Goal: Task Accomplishment & Management: Manage account settings

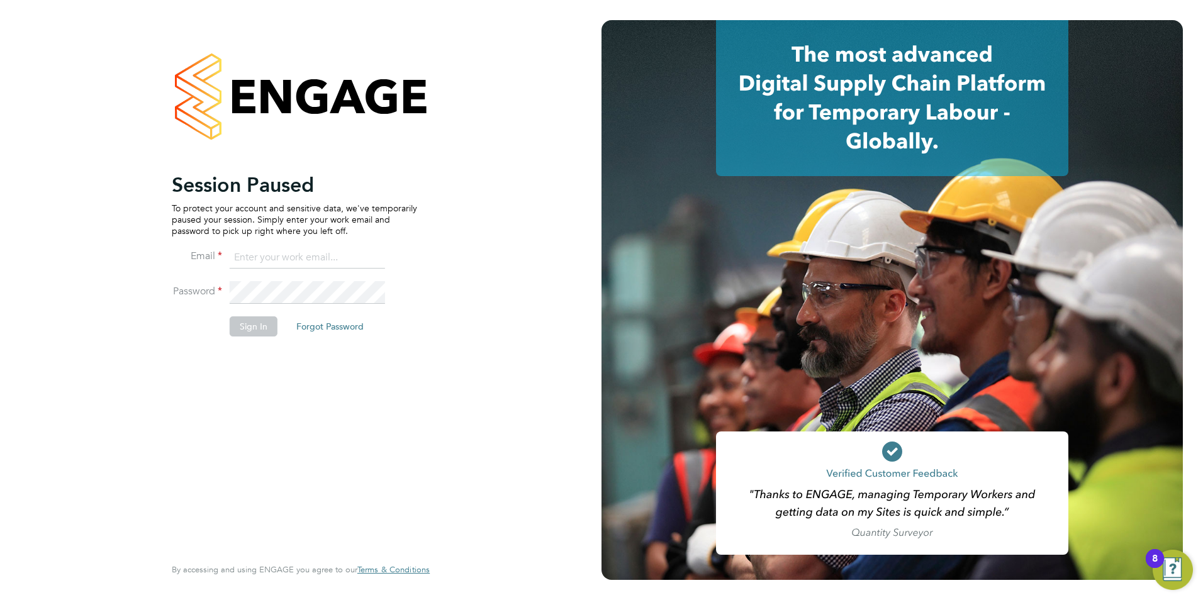
type input "[PERSON_NAME][EMAIL_ADDRESS][DOMAIN_NAME]"
click at [247, 333] on button "Sign In" at bounding box center [254, 327] width 48 height 20
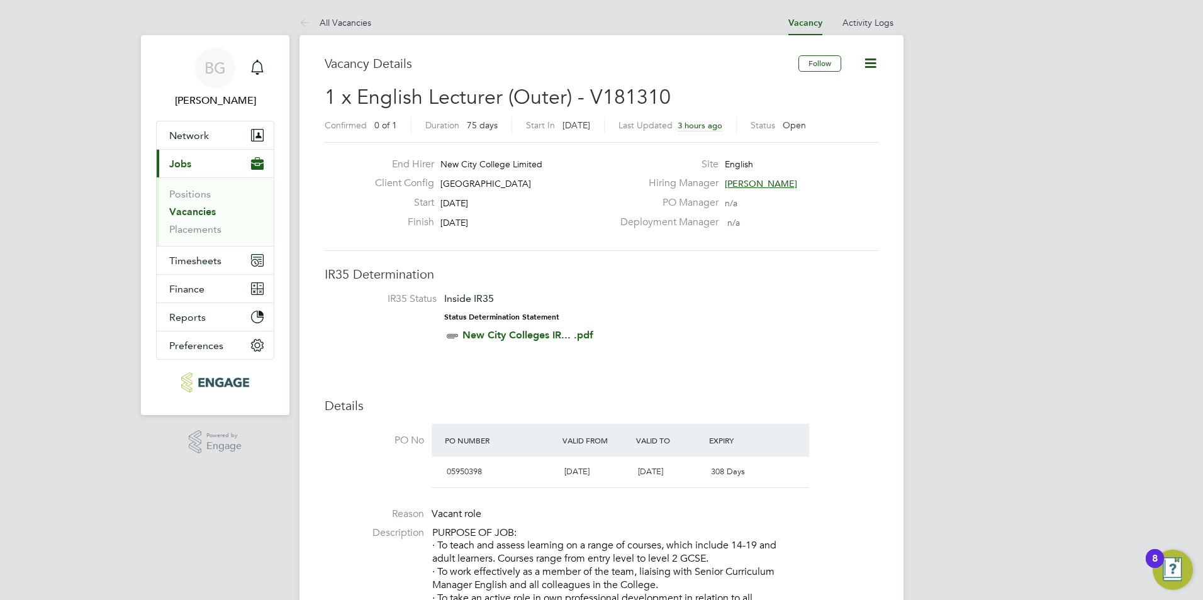
click at [195, 216] on link "Vacancies" at bounding box center [192, 212] width 47 height 12
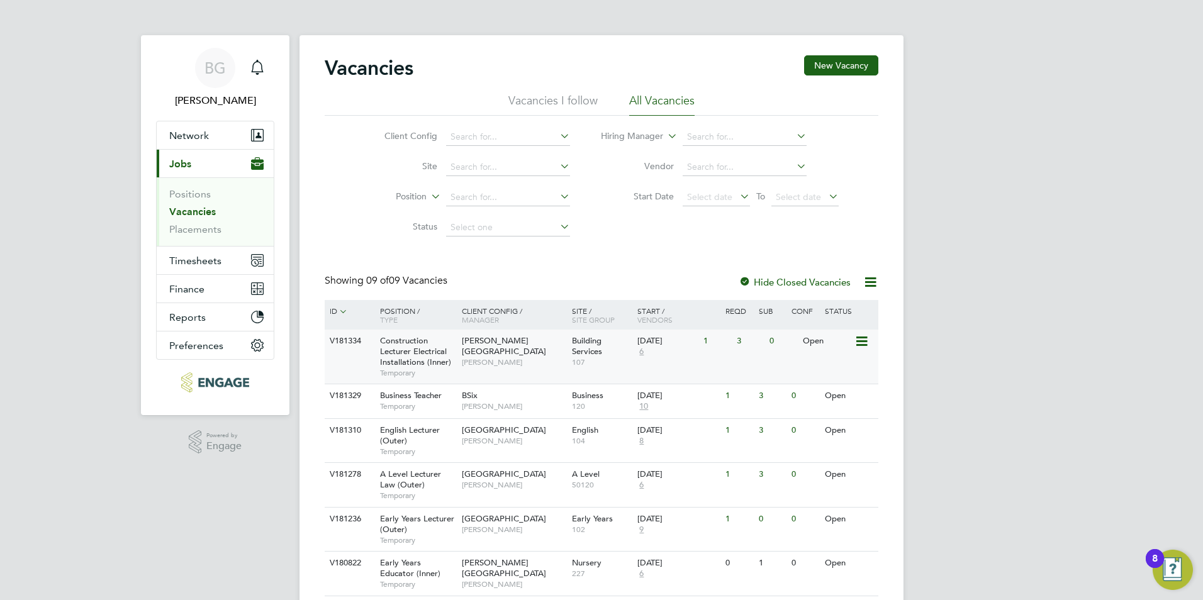
click at [644, 352] on span "6" at bounding box center [641, 352] width 8 height 11
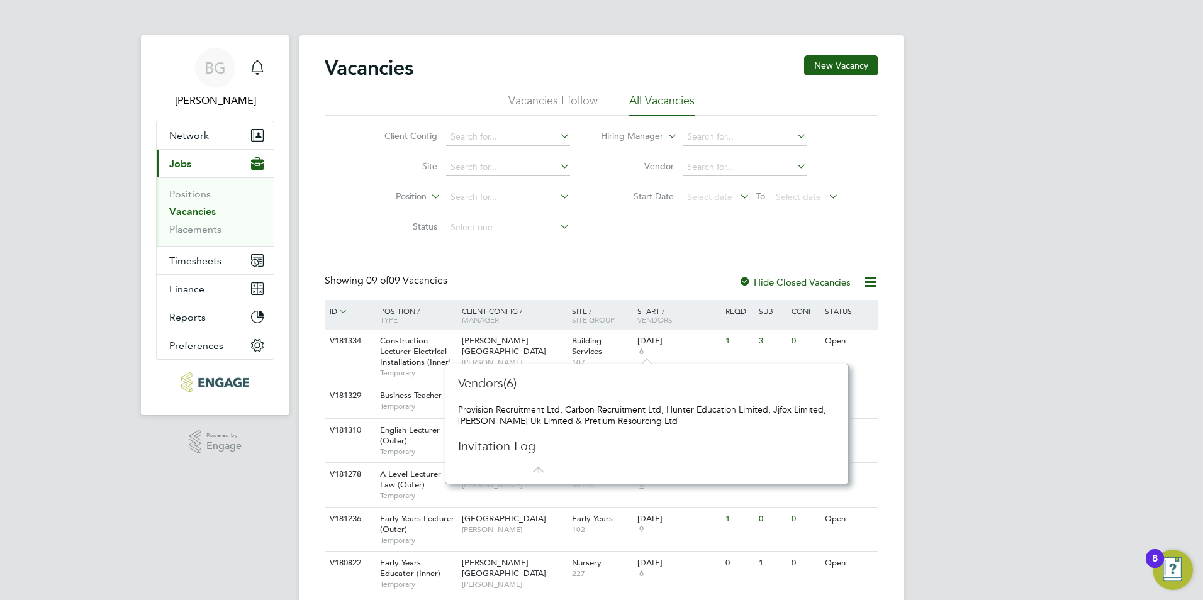
drag, startPoint x: 1068, startPoint y: 403, endPoint x: 887, endPoint y: 396, distance: 181.4
click at [1066, 403] on div "BG [PERSON_NAME] Notifications Applications: Network Team Members Businesses Si…" at bounding box center [601, 392] width 1203 height 785
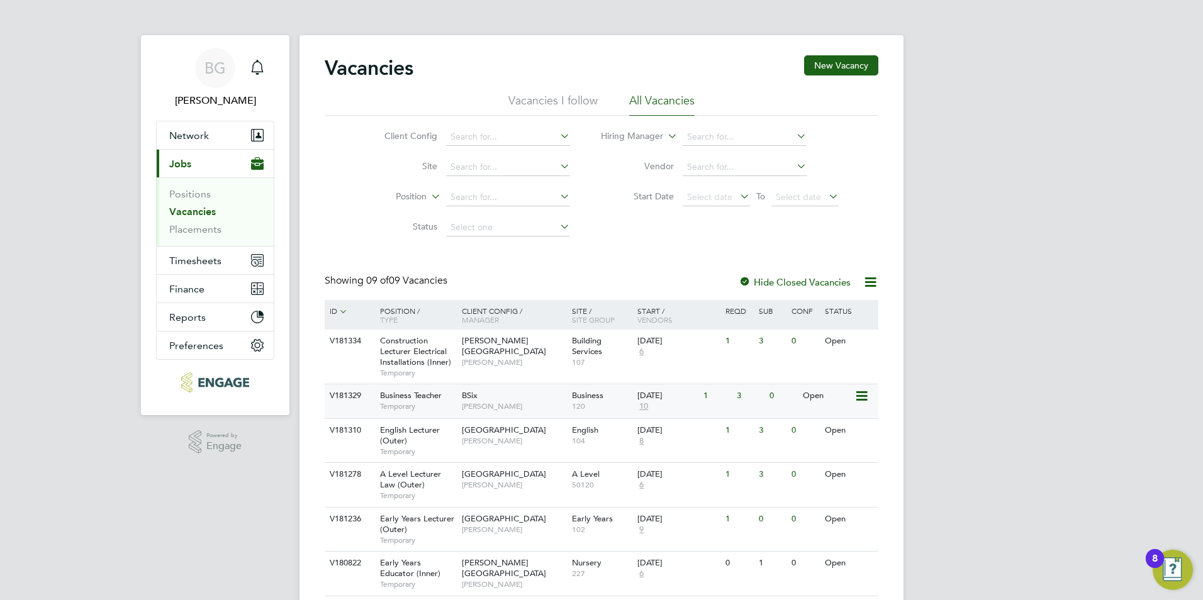
click at [643, 407] on span "10" at bounding box center [643, 406] width 13 height 11
click at [201, 261] on span "Timesheets" at bounding box center [195, 261] width 52 height 12
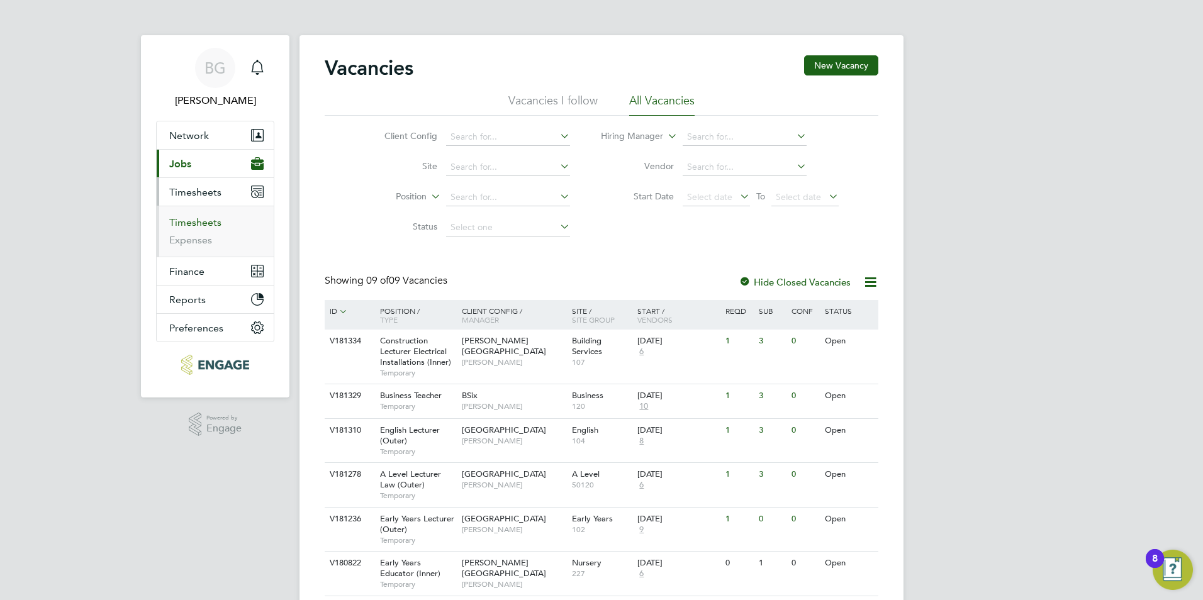
click at [204, 223] on link "Timesheets" at bounding box center [195, 222] width 52 height 12
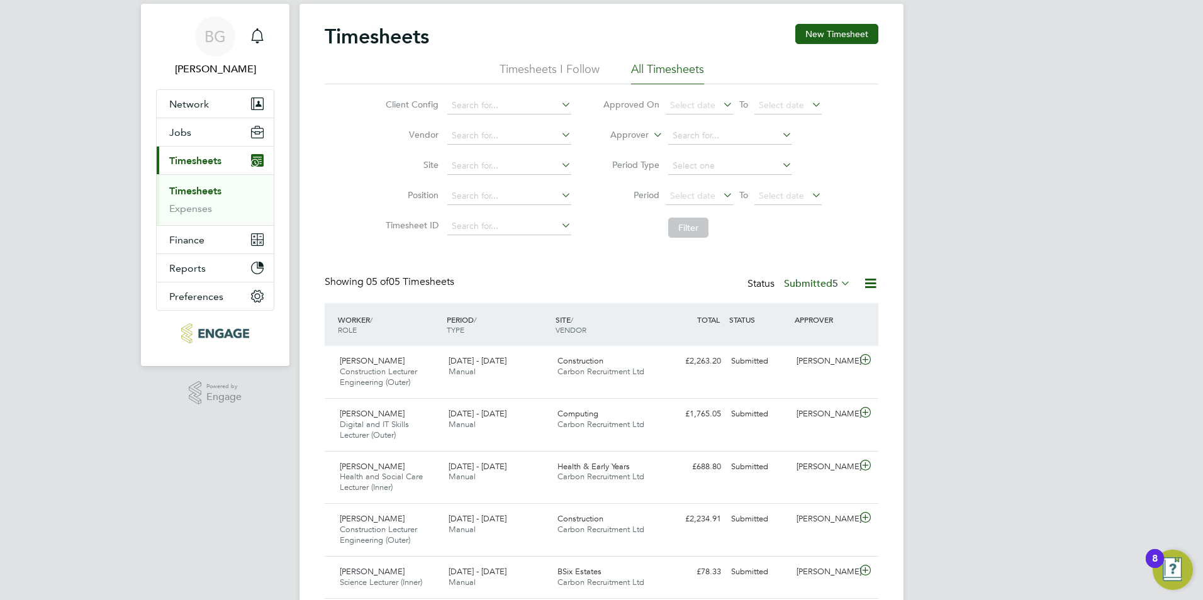
scroll to position [76, 0]
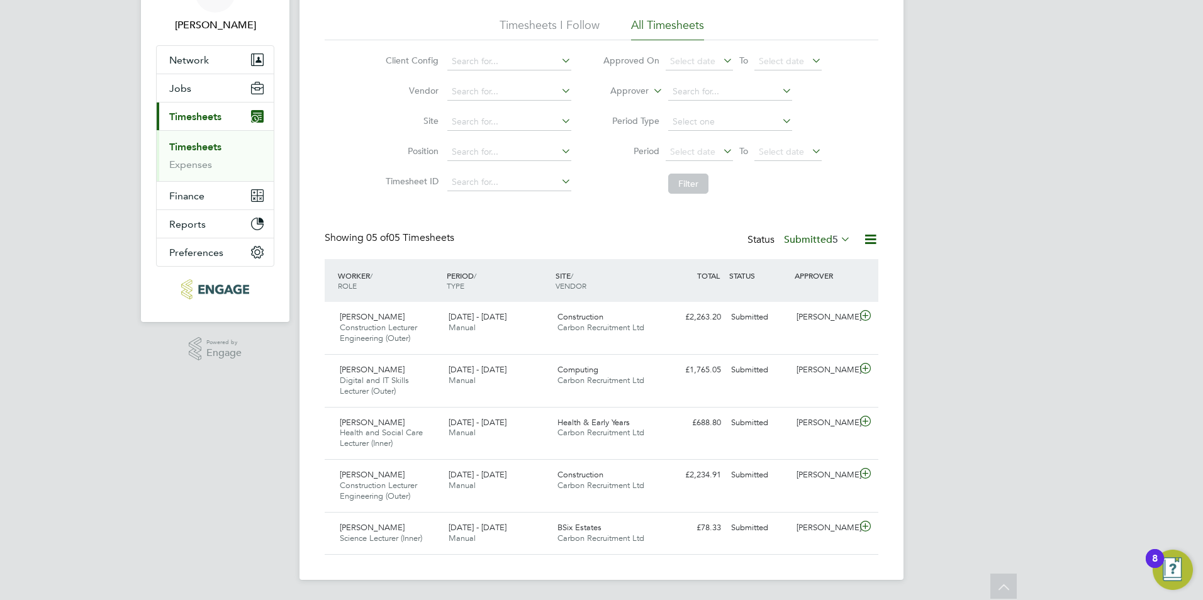
click at [824, 235] on label "Submitted 5" at bounding box center [817, 239] width 67 height 13
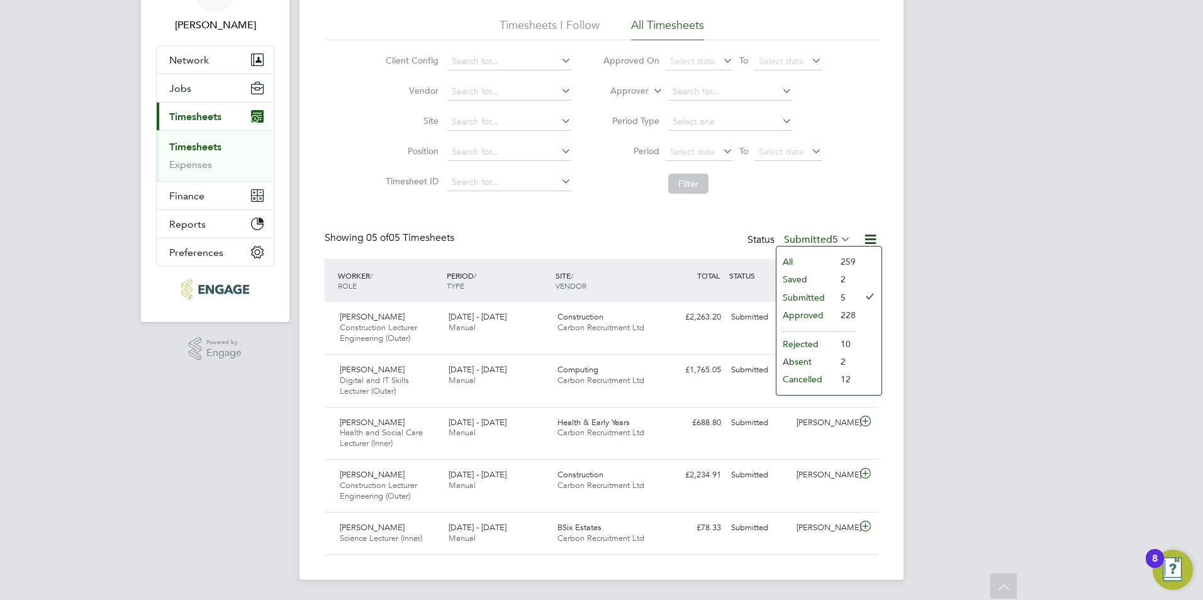
click at [807, 260] on li "All" at bounding box center [805, 262] width 58 height 18
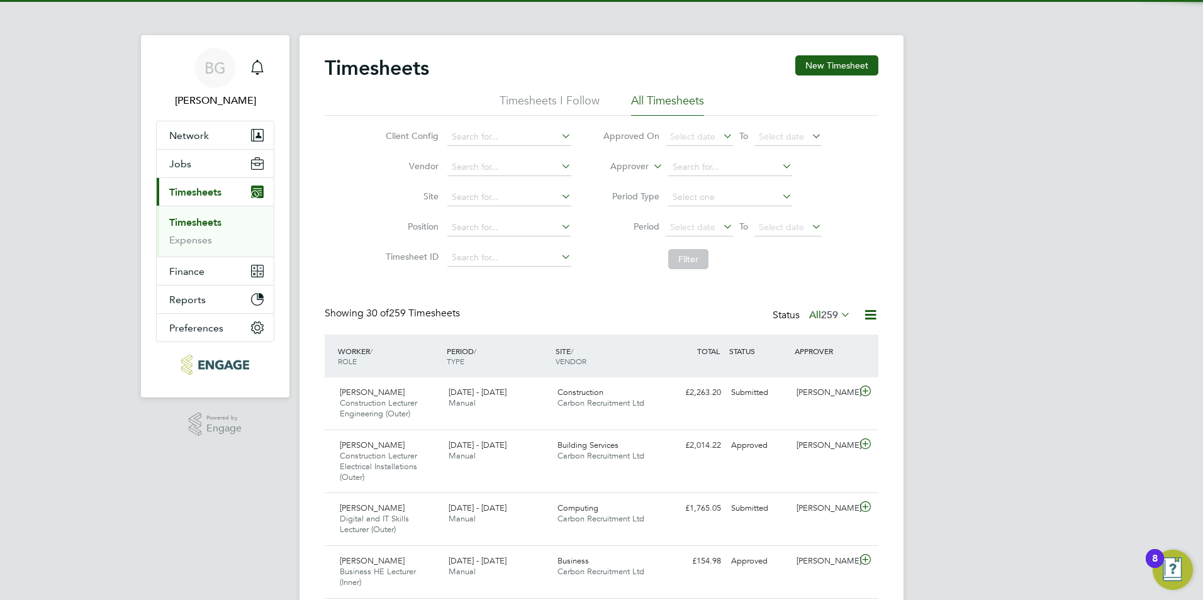
scroll to position [32, 109]
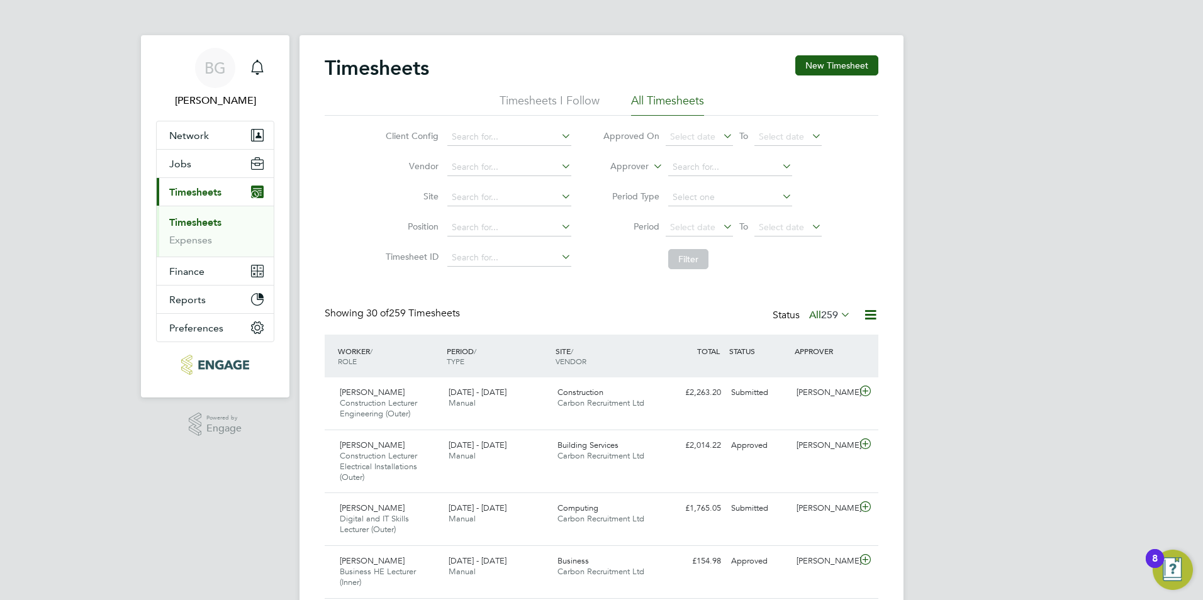
click at [821, 315] on span "259" at bounding box center [829, 315] width 17 height 13
click at [184, 171] on button "Jobs" at bounding box center [215, 164] width 117 height 28
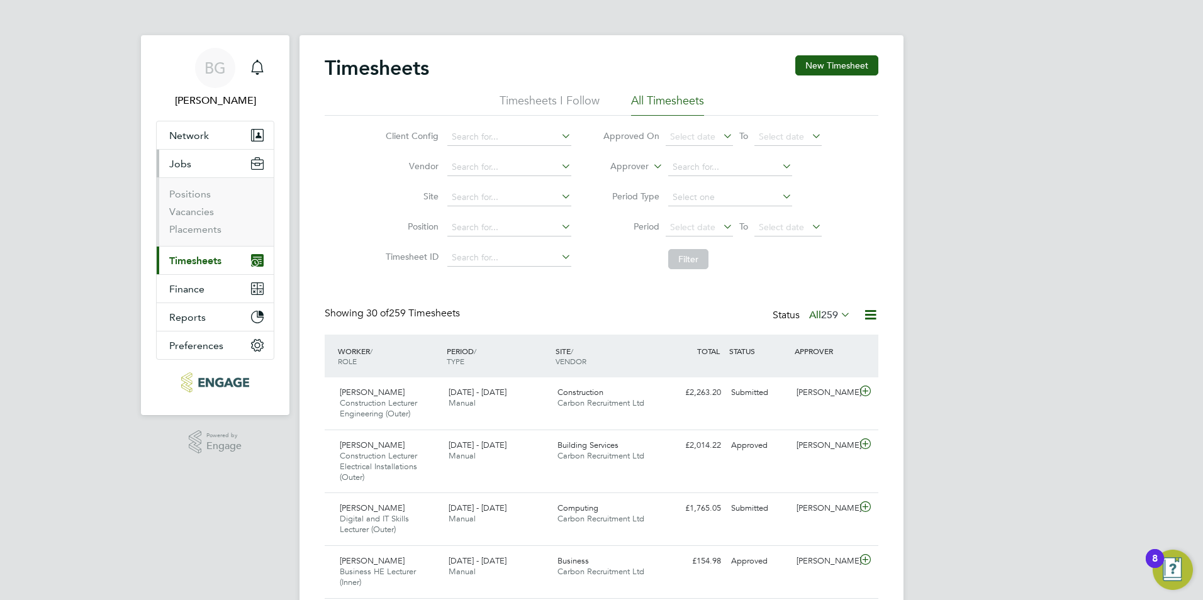
click at [182, 223] on li "Vacancies" at bounding box center [216, 215] width 94 height 18
click at [184, 228] on link "Placements" at bounding box center [195, 229] width 52 height 12
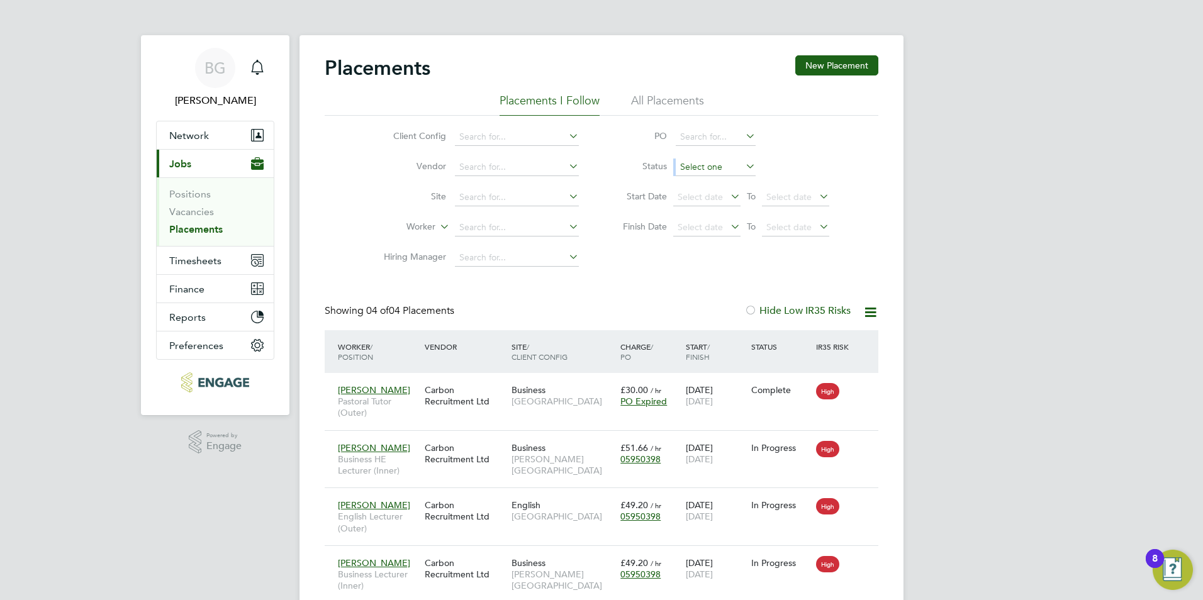
click at [692, 176] on li "Status" at bounding box center [720, 167] width 250 height 30
drag, startPoint x: 692, startPoint y: 175, endPoint x: 697, endPoint y: 166, distance: 10.1
click at [697, 167] on input at bounding box center [716, 168] width 80 height 18
click at [697, 165] on input at bounding box center [716, 168] width 80 height 18
click at [693, 176] on ul "Active Inactive Pending In Progress Complete Abandoned" at bounding box center [716, 226] width 82 height 100
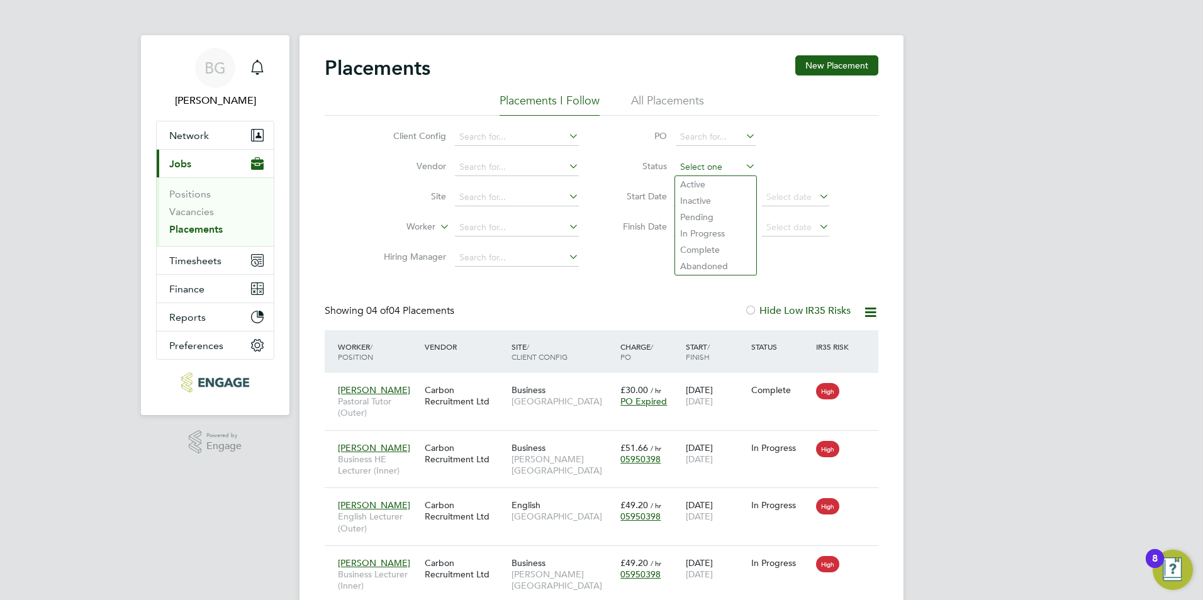
click at [697, 171] on input at bounding box center [716, 168] width 80 height 18
click at [695, 178] on div "Placements New Placement Placements I Follow All Placements Client Config Vendo…" at bounding box center [602, 338] width 604 height 606
click at [724, 176] on li "Status" at bounding box center [720, 167] width 250 height 30
drag, startPoint x: 724, startPoint y: 176, endPoint x: 719, endPoint y: 170, distance: 8.0
click at [719, 170] on input at bounding box center [716, 168] width 80 height 18
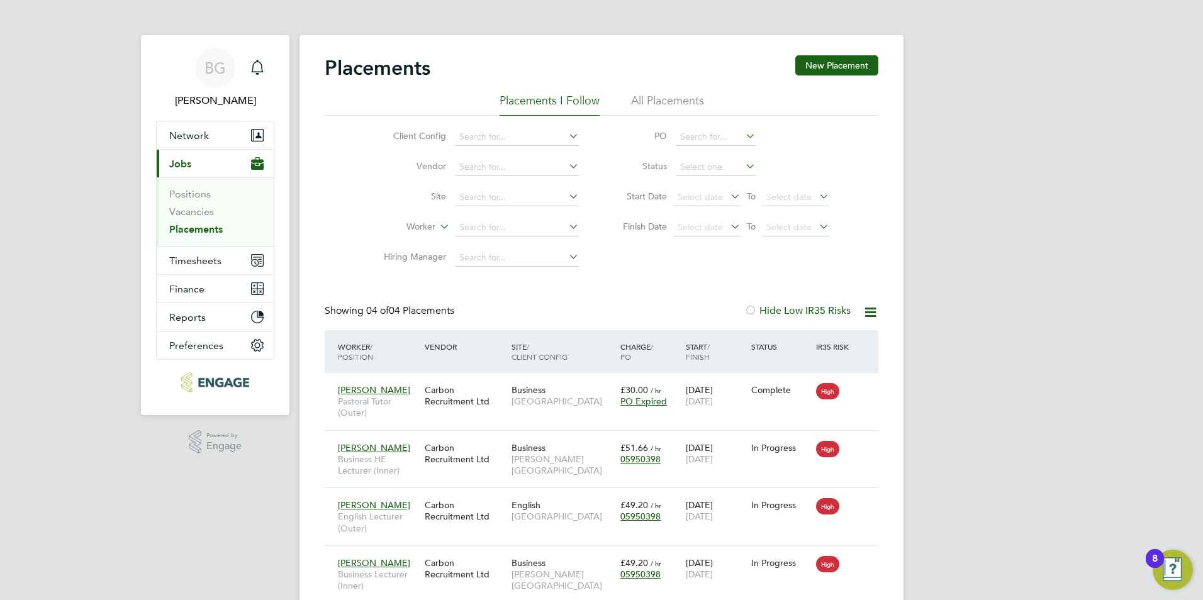
click at [704, 178] on li "Active" at bounding box center [715, 184] width 81 height 16
type input "Active"
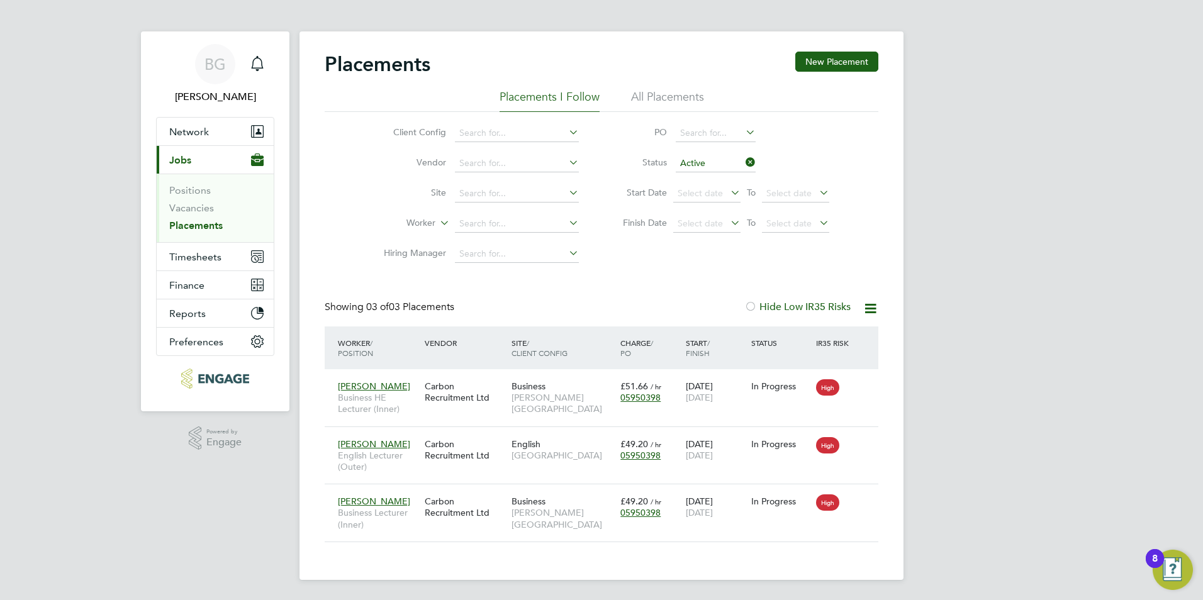
click at [663, 103] on li "All Placements" at bounding box center [667, 100] width 73 height 23
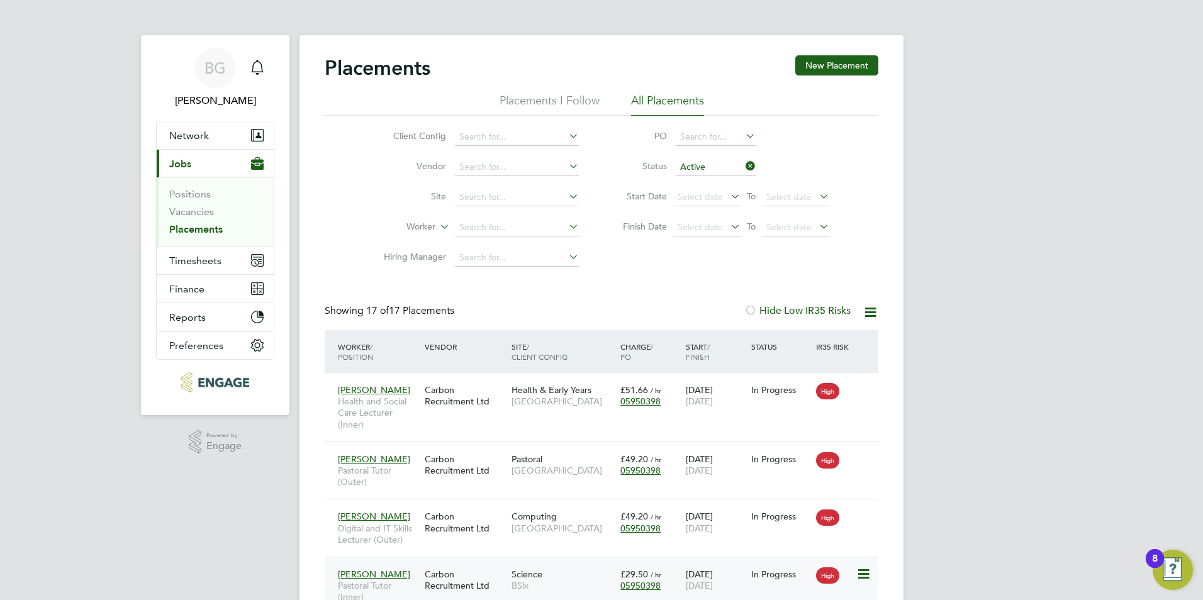
click at [471, 172] on ul "Client Config Vendor Site Worker Hiring Manager" at bounding box center [476, 197] width 237 height 151
